Goal: Navigation & Orientation: Find specific page/section

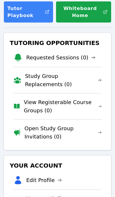
scroll to position [83, 0]
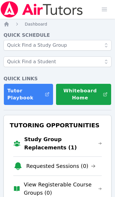
click at [78, 142] on link "Study Group Replacements (1)" at bounding box center [63, 144] width 78 height 17
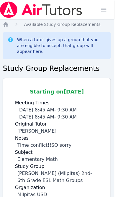
scroll to position [0, 1]
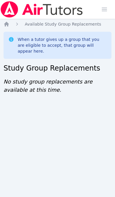
click at [6, 25] on icon "Breadcrumb" at bounding box center [6, 24] width 5 height 5
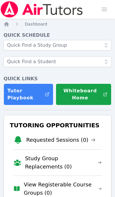
click at [104, 9] on span "button" at bounding box center [104, 9] width 13 height 13
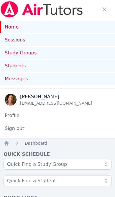
click at [88, 39] on link "Sessions" at bounding box center [57, 40] width 115 height 12
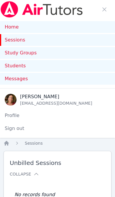
click at [89, 25] on link "Home" at bounding box center [57, 27] width 115 height 12
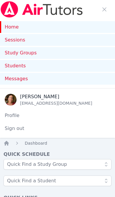
click at [106, 10] on span "button" at bounding box center [104, 9] width 13 height 13
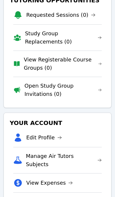
scroll to position [126, 0]
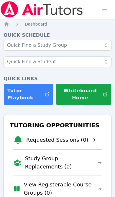
click at [110, 8] on span "button" at bounding box center [104, 9] width 13 height 13
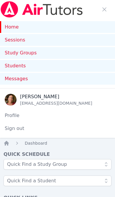
click at [80, 26] on link "Home" at bounding box center [57, 27] width 115 height 12
click at [23, 42] on link "Sessions" at bounding box center [57, 40] width 115 height 12
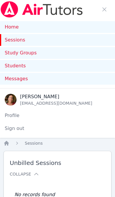
click at [106, 10] on span "button" at bounding box center [104, 9] width 13 height 13
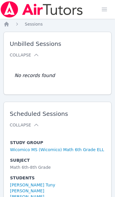
click at [7, 24] on icon "Breadcrumb" at bounding box center [6, 24] width 5 height 5
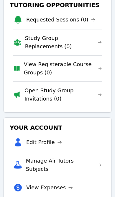
scroll to position [121, 0]
